Goal: Task Accomplishment & Management: Use online tool/utility

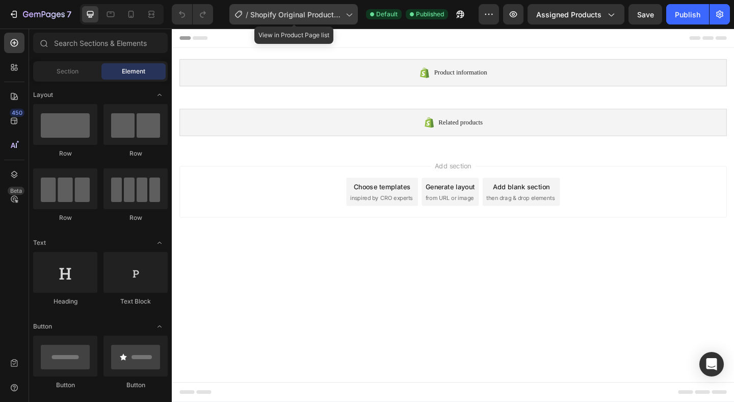
click at [306, 17] on span "Shopify Original Product Template" at bounding box center [295, 14] width 91 height 11
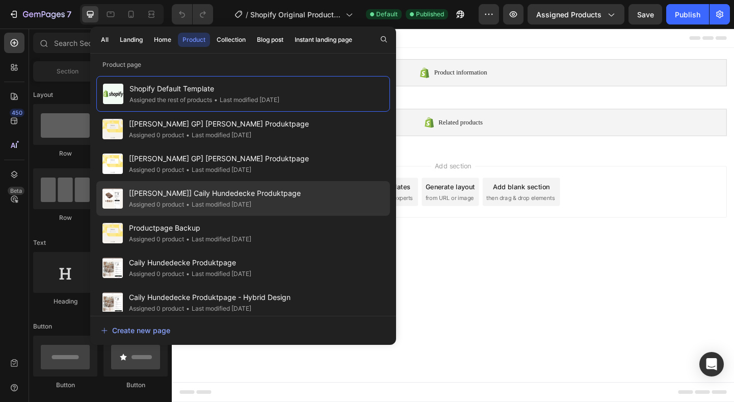
click at [173, 195] on span "[Dzung] Caily Hundedecke Produktpage" at bounding box center [215, 193] width 172 height 12
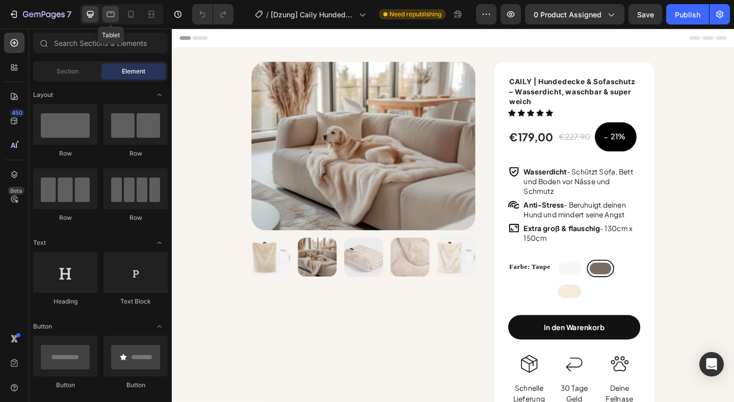
click at [110, 17] on icon at bounding box center [110, 14] width 10 height 10
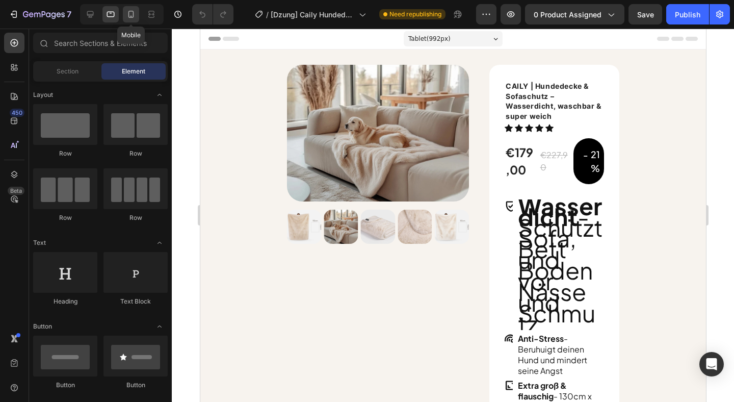
click at [130, 15] on icon at bounding box center [131, 14] width 10 height 10
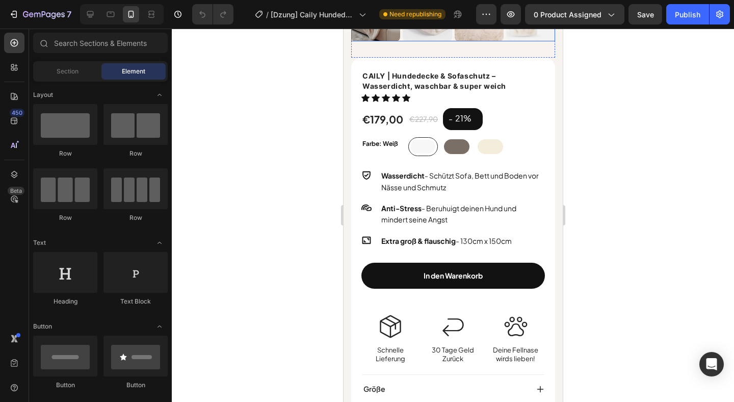
scroll to position [225, 0]
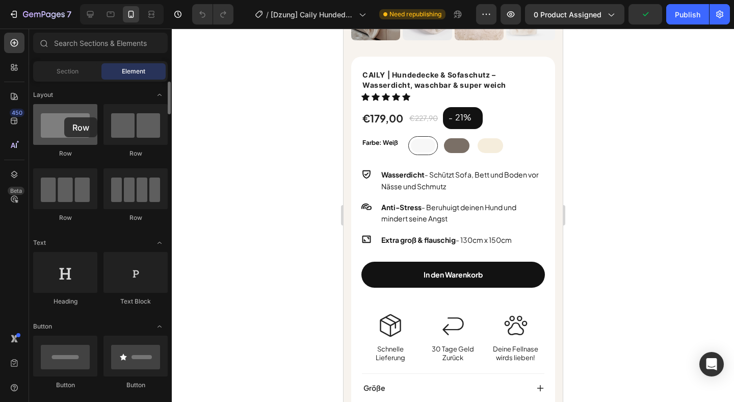
drag, startPoint x: 60, startPoint y: 134, endPoint x: 64, endPoint y: 118, distance: 16.2
click at [63, 117] on div at bounding box center [65, 124] width 64 height 41
click at [50, 72] on div "Section" at bounding box center [67, 71] width 64 height 16
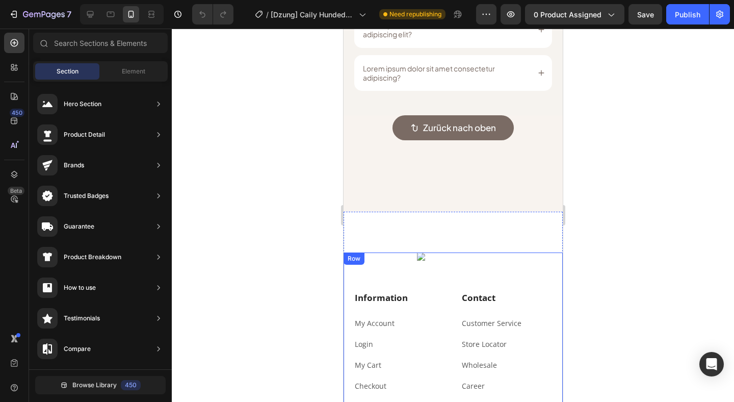
scroll to position [2810, 0]
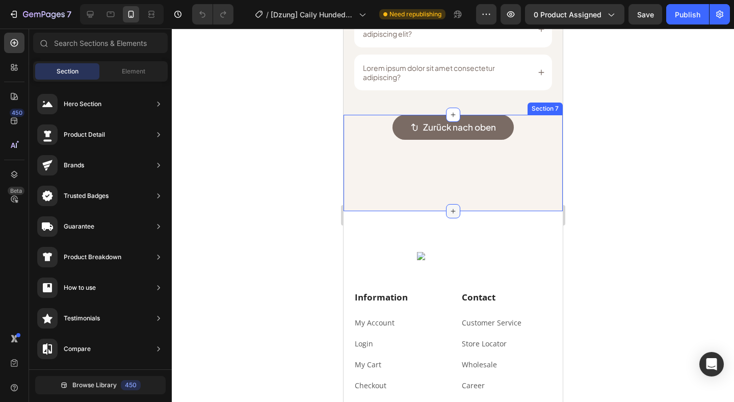
click at [455, 211] on icon at bounding box center [452, 211] width 8 height 8
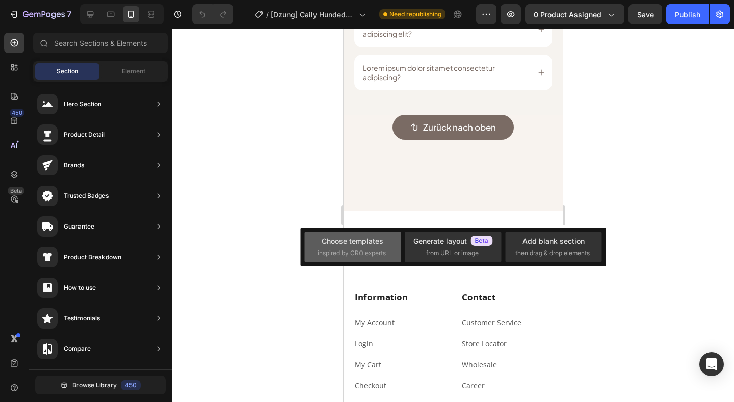
click at [348, 255] on span "inspired by CRO experts" at bounding box center [351, 252] width 68 height 9
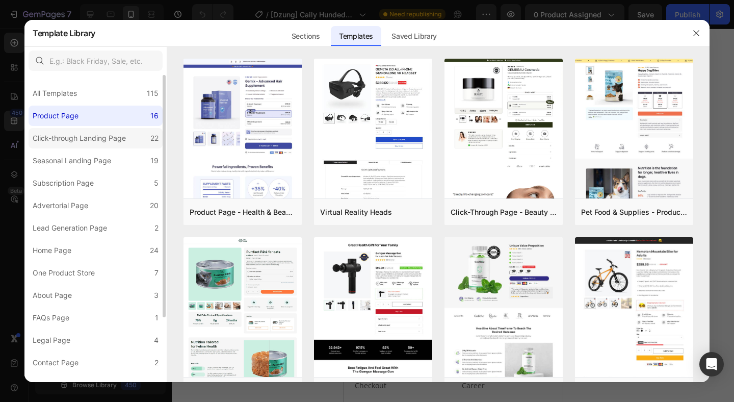
click at [71, 138] on div "Click-through Landing Page" at bounding box center [79, 138] width 93 height 12
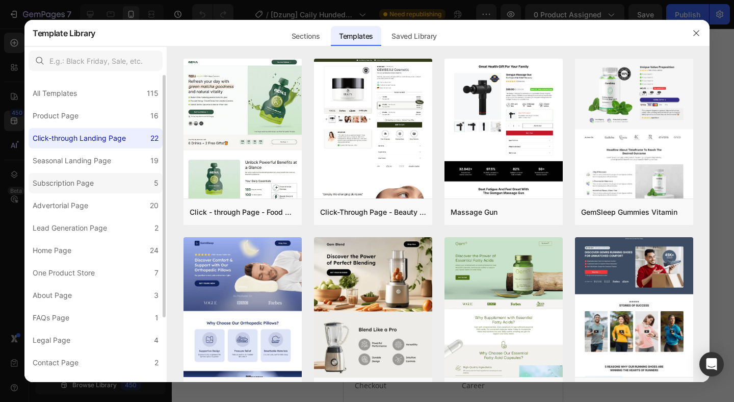
click at [63, 188] on div "Subscription Page" at bounding box center [63, 183] width 61 height 12
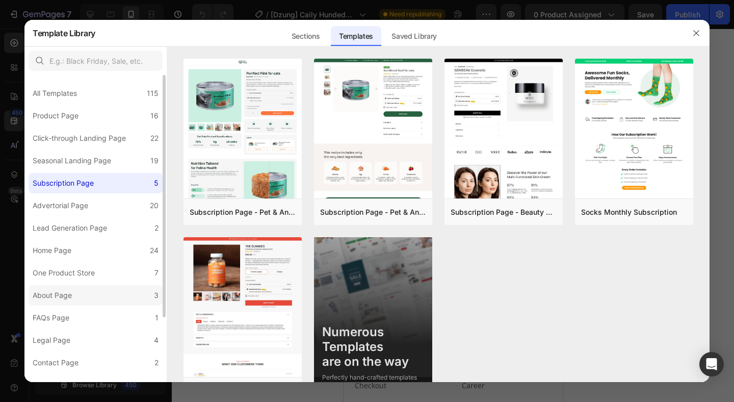
click at [55, 304] on label "About Page 3" at bounding box center [96, 295] width 134 height 20
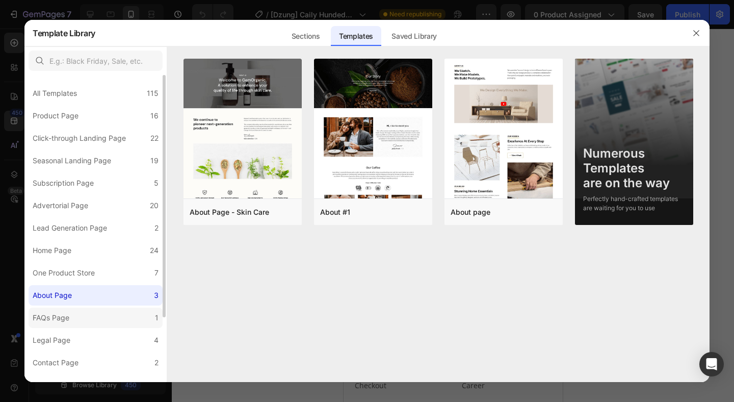
click at [58, 316] on div "FAQs Page" at bounding box center [51, 317] width 37 height 12
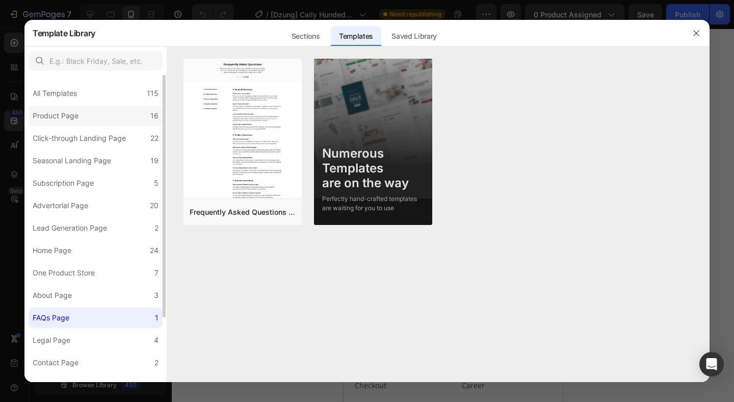
click at [86, 119] on label "Product Page 16" at bounding box center [96, 115] width 134 height 20
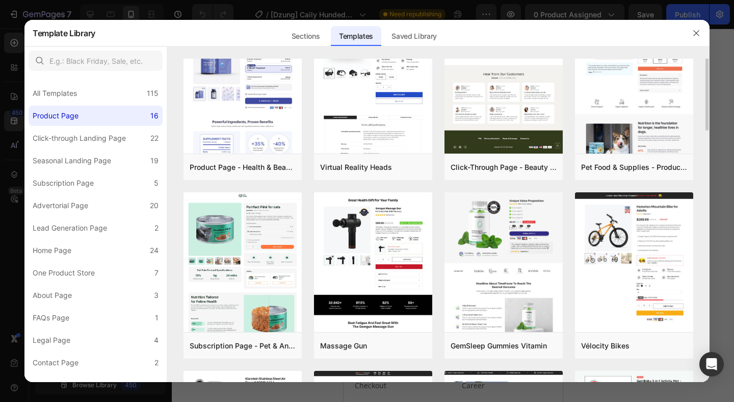
scroll to position [0, 0]
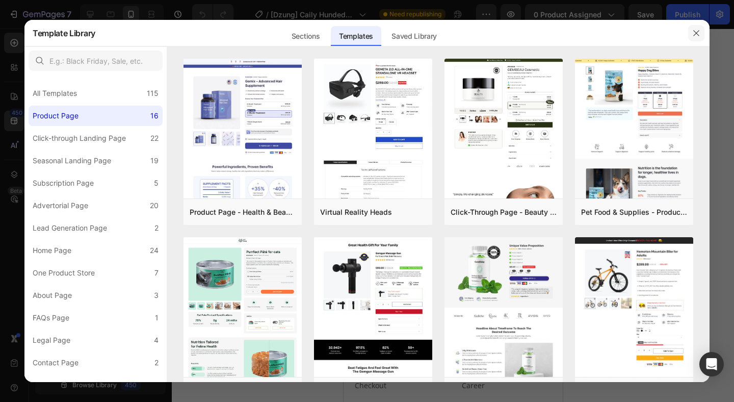
click at [693, 33] on icon "button" at bounding box center [696, 33] width 8 height 8
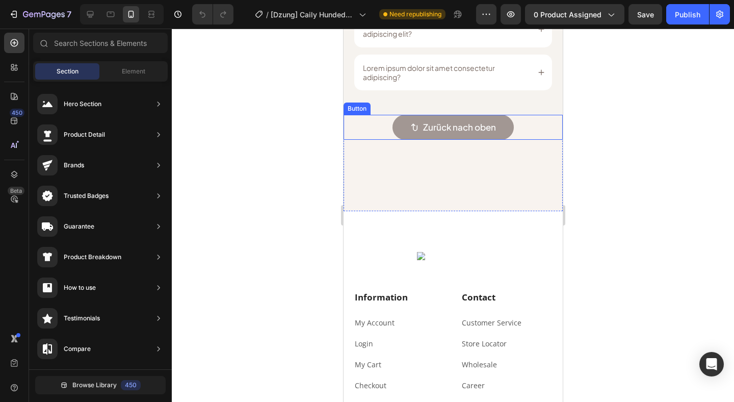
click at [392, 125] on link "Zurück nach oben" at bounding box center [452, 127] width 121 height 25
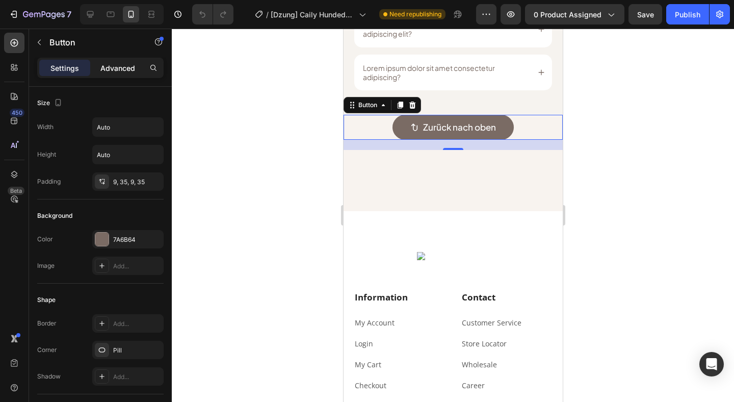
click at [122, 66] on p "Advanced" at bounding box center [117, 68] width 35 height 11
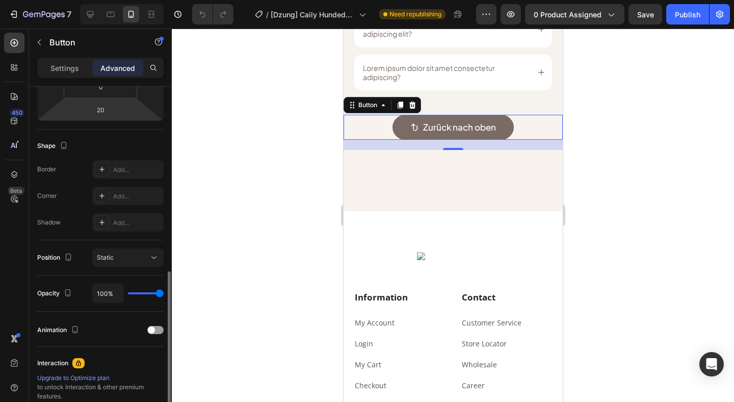
scroll to position [280, 0]
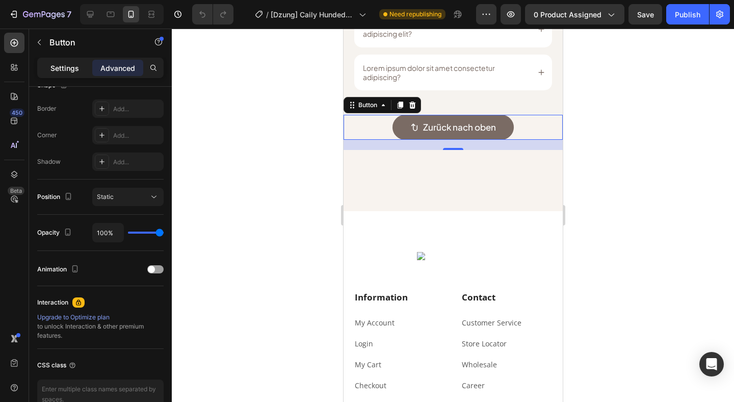
click at [60, 68] on p "Settings" at bounding box center [64, 68] width 29 height 11
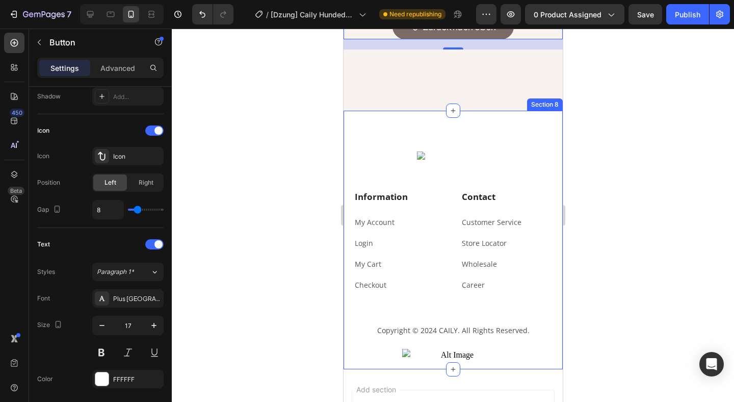
scroll to position [2907, 0]
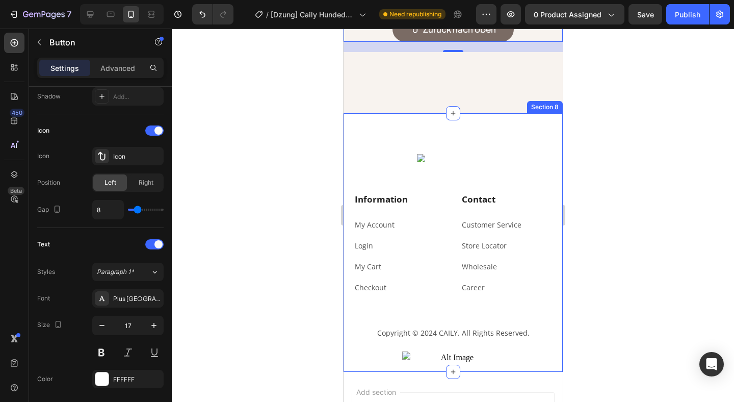
click at [351, 132] on div "Image Information Heading My Account Text block Login Text block My Cart Text b…" at bounding box center [452, 242] width 219 height 258
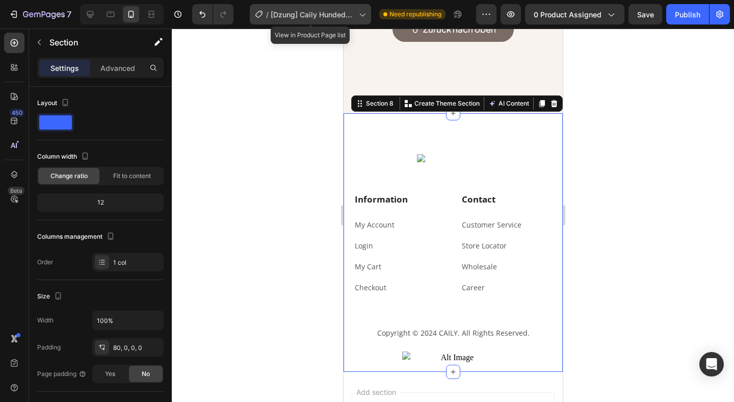
click at [340, 13] on span "[Dzung] Caily Hundedecke Produktpage" at bounding box center [313, 14] width 84 height 11
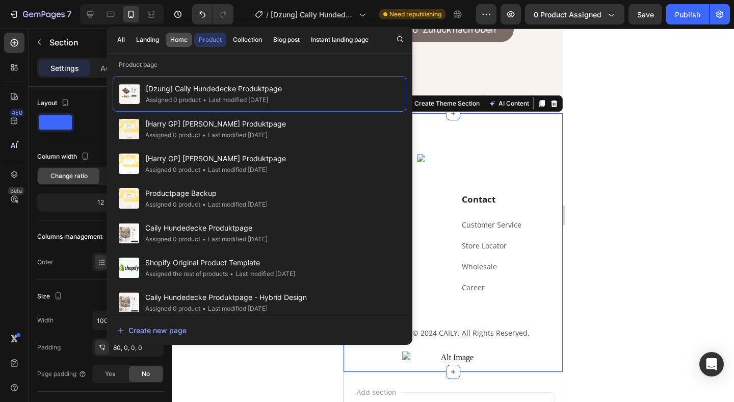
click at [185, 34] on button "Home" at bounding box center [179, 40] width 26 height 14
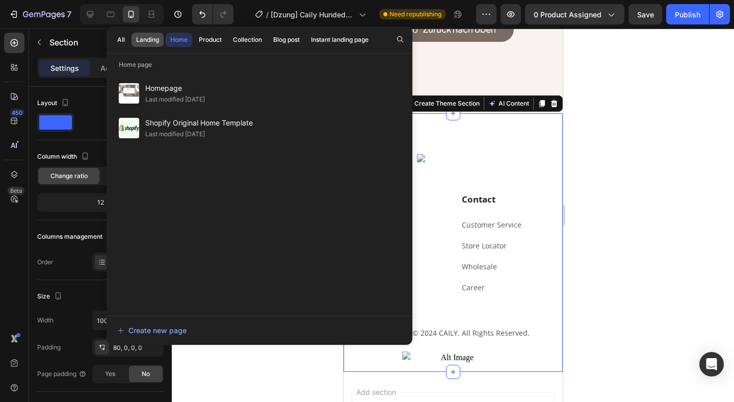
click at [149, 41] on div "Landing" at bounding box center [147, 39] width 23 height 9
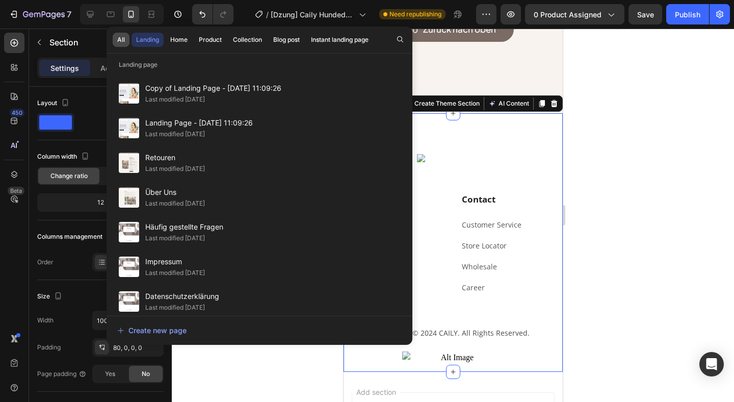
click at [118, 42] on div "All" at bounding box center [121, 39] width 8 height 9
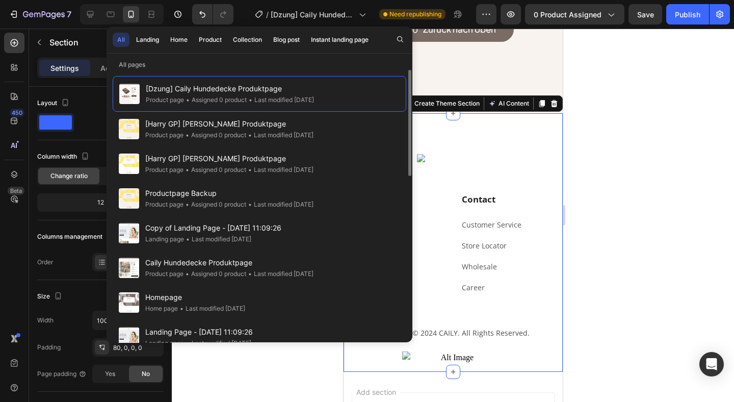
click at [602, 146] on div at bounding box center [453, 215] width 562 height 373
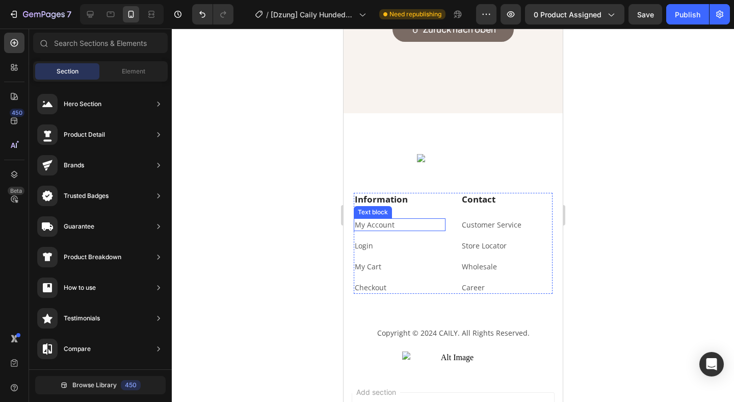
scroll to position [2886, 0]
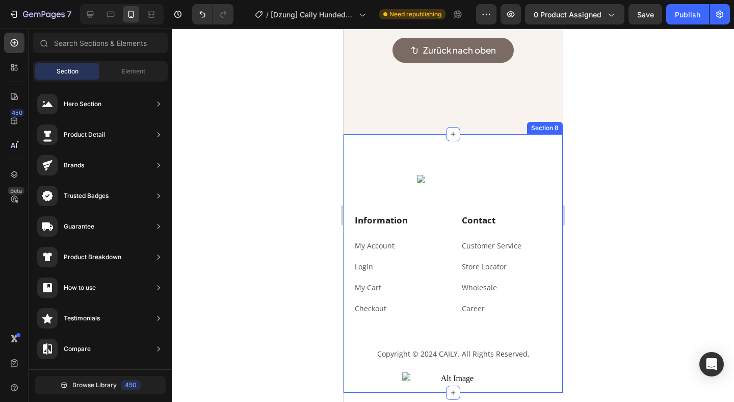
click at [392, 155] on div "Image Information Heading My Account Text block Login Text block My Cart Text b…" at bounding box center [452, 263] width 219 height 258
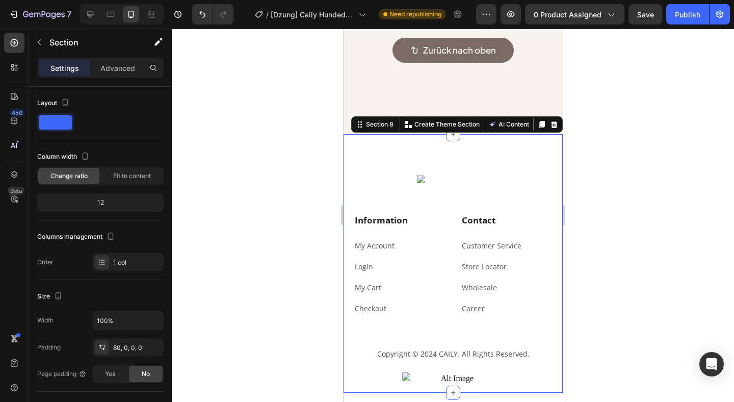
click at [654, 219] on div at bounding box center [453, 215] width 562 height 373
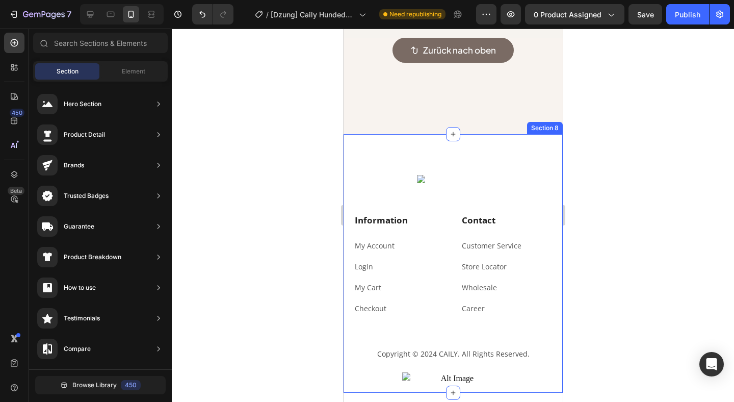
click at [363, 159] on div "Image Information Heading My Account Text block Login Text block My Cart Text b…" at bounding box center [452, 263] width 219 height 258
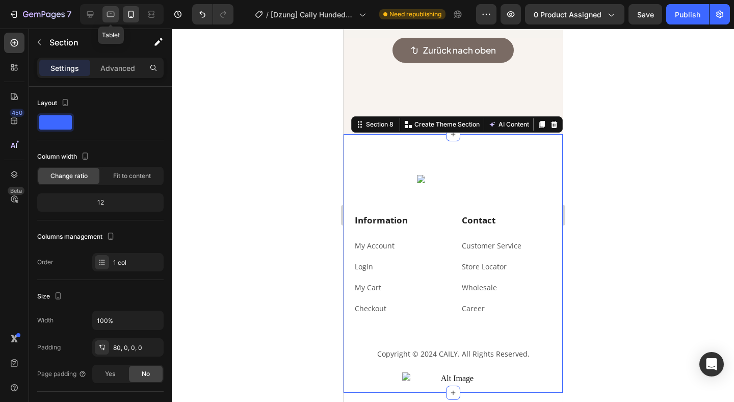
click at [104, 11] on div at bounding box center [110, 14] width 16 height 16
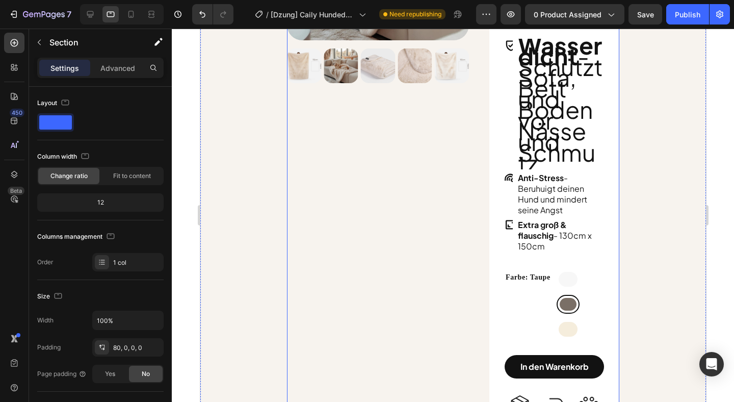
scroll to position [1765, 0]
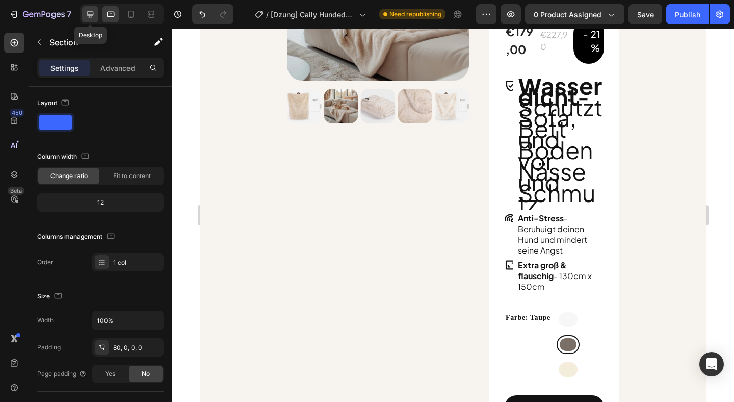
click at [93, 11] on icon at bounding box center [90, 14] width 7 height 7
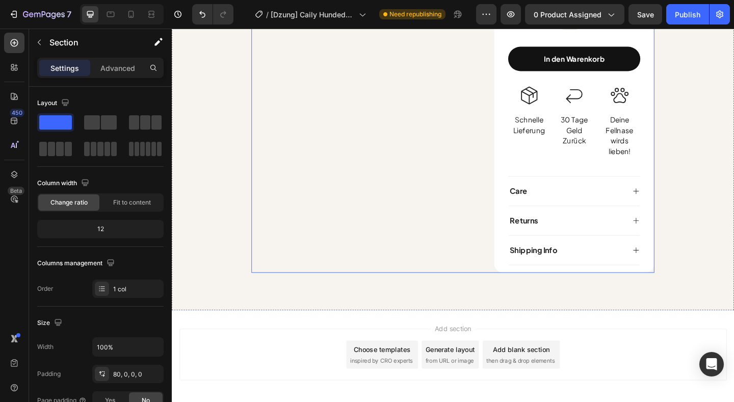
scroll to position [328, 0]
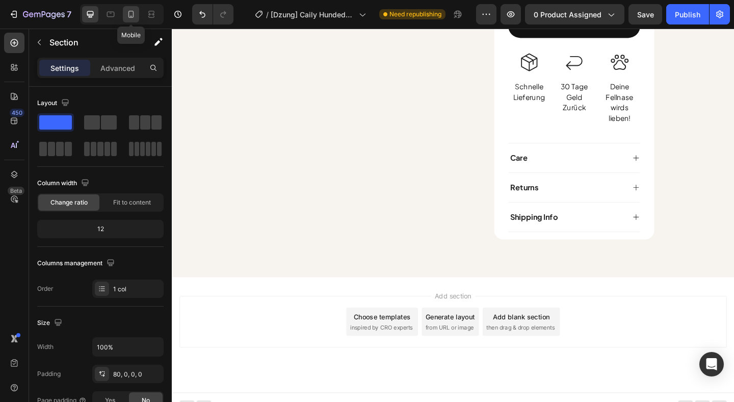
click at [126, 13] on icon at bounding box center [131, 14] width 10 height 10
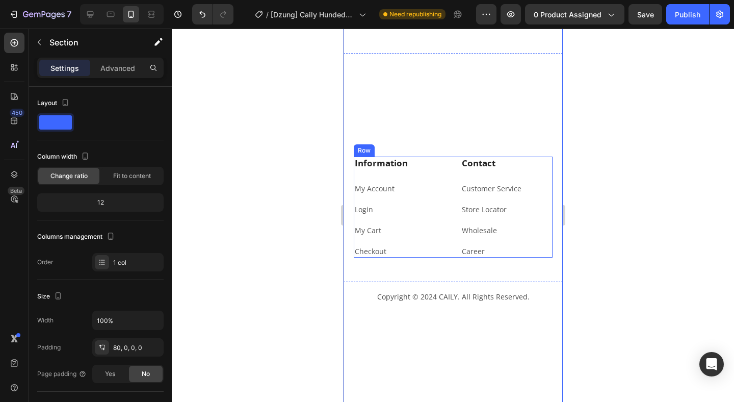
scroll to position [3478, 0]
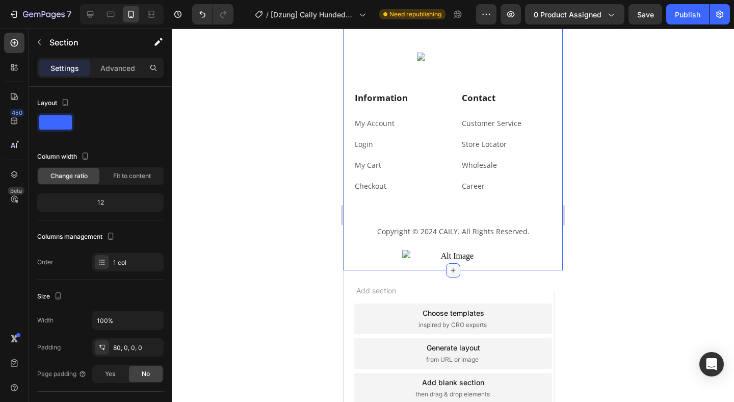
click at [453, 268] on icon at bounding box center [452, 270] width 8 height 8
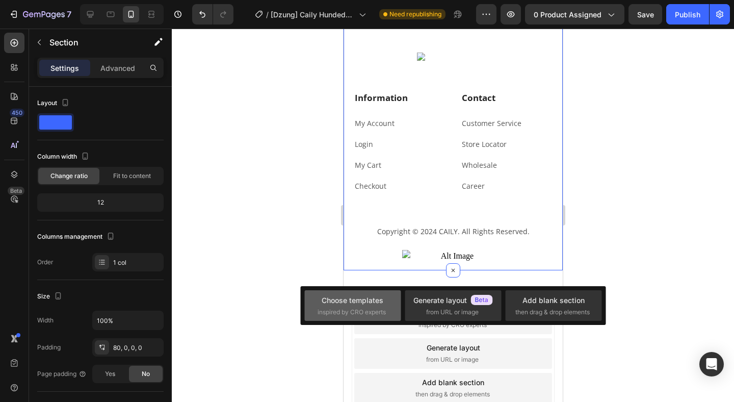
click at [364, 309] on span "inspired by CRO experts" at bounding box center [351, 311] width 68 height 9
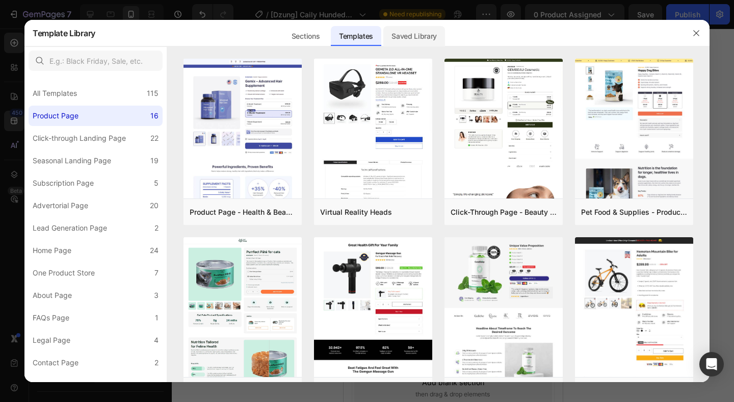
click at [421, 33] on div "Saved Library" at bounding box center [414, 36] width 62 height 20
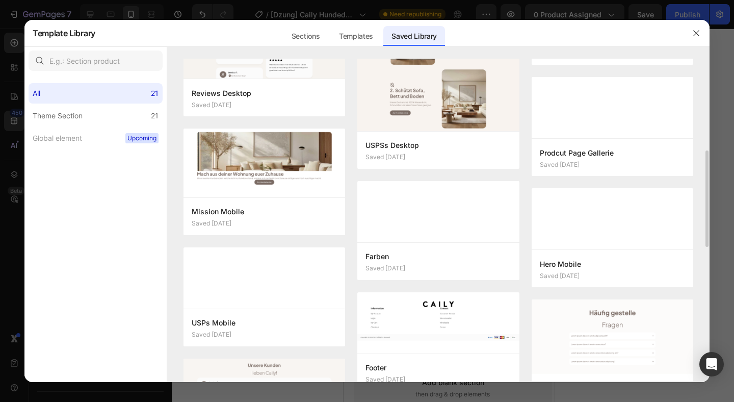
scroll to position [509, 0]
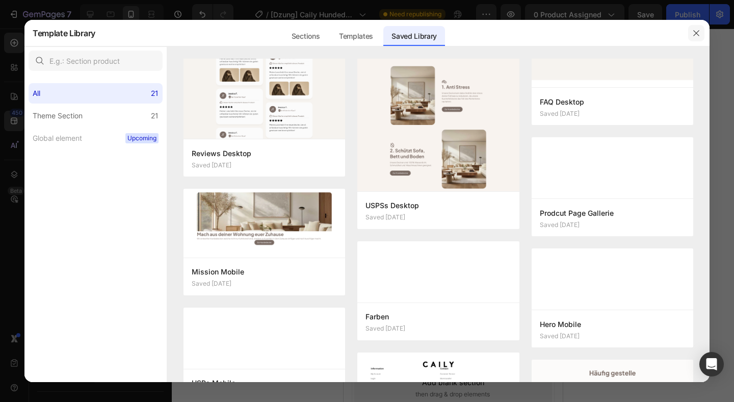
click at [694, 32] on icon "button" at bounding box center [696, 33] width 8 height 8
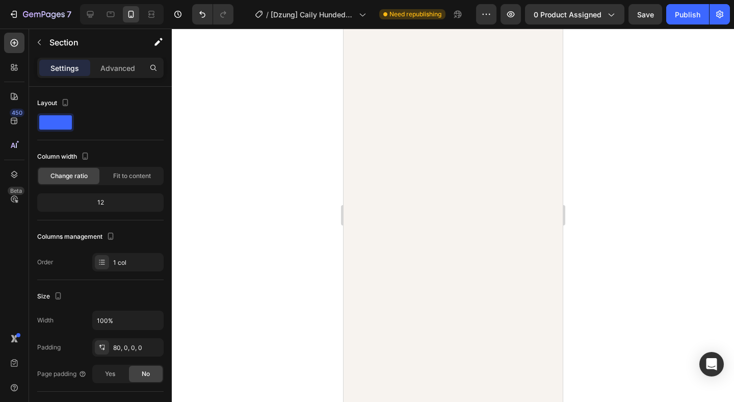
scroll to position [0, 0]
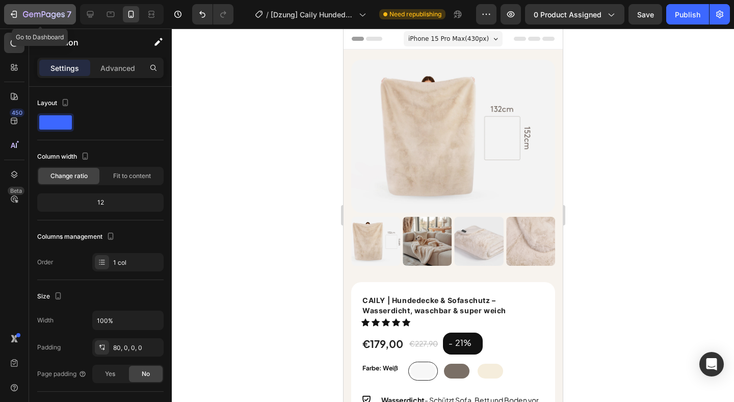
click at [18, 11] on icon "button" at bounding box center [14, 14] width 10 height 10
